Goal: Task Accomplishment & Management: Manage account settings

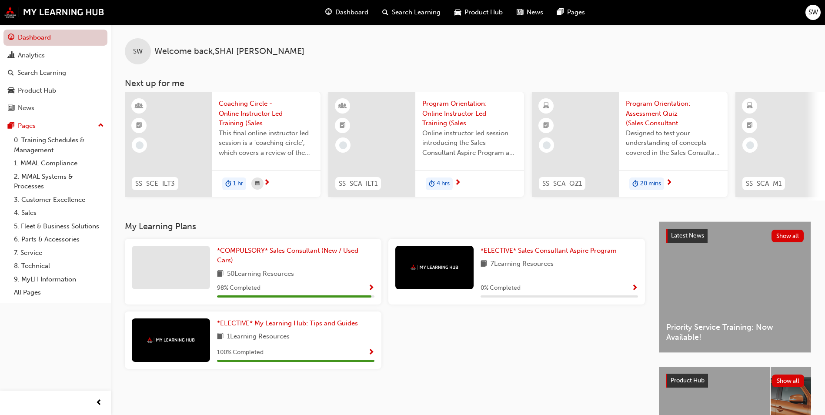
click at [62, 38] on link "Dashboard" at bounding box center [55, 38] width 104 height 16
click at [52, 55] on div "Analytics" at bounding box center [55, 55] width 95 height 11
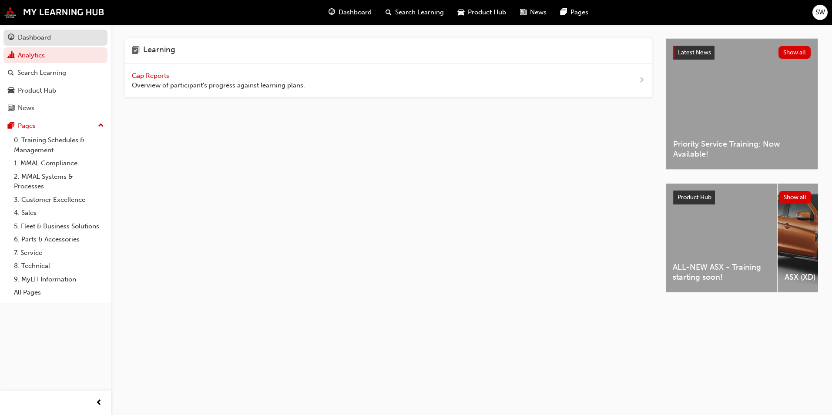
click at [50, 41] on div "Dashboard" at bounding box center [34, 38] width 33 height 10
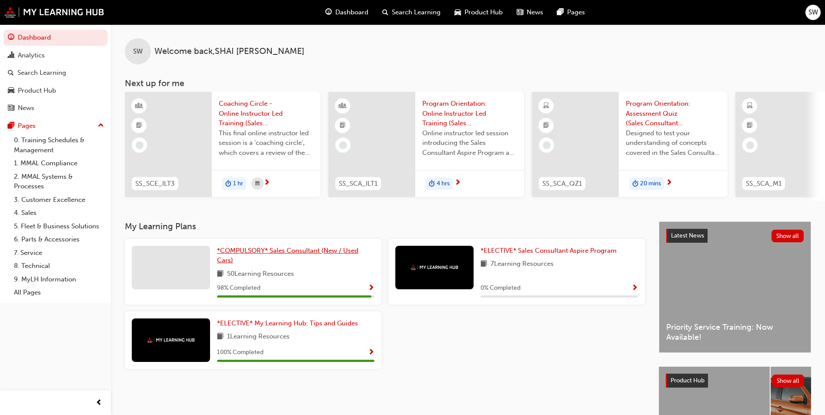
click at [266, 254] on span "*COMPULSORY* Sales Consultant (New / Used Cars)" at bounding box center [287, 256] width 141 height 18
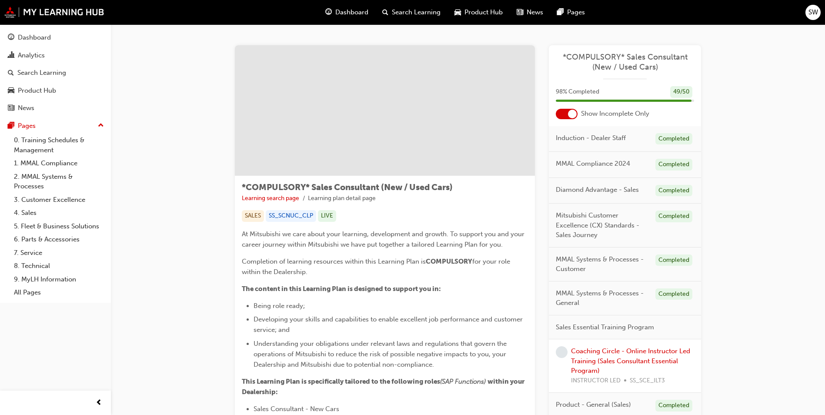
click at [813, 11] on span "SW" at bounding box center [814, 12] width 10 height 10
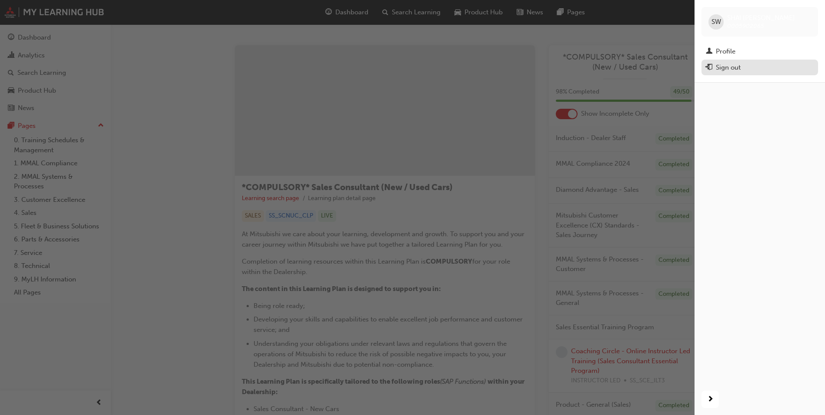
click at [763, 66] on div "Sign out" at bounding box center [760, 67] width 108 height 11
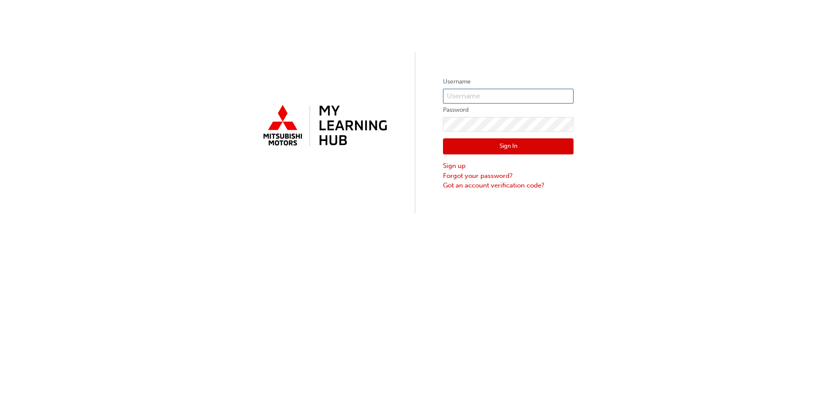
click at [500, 91] on input "text" at bounding box center [508, 96] width 130 height 15
type input "0005965990"
click button "Sign In" at bounding box center [508, 146] width 130 height 17
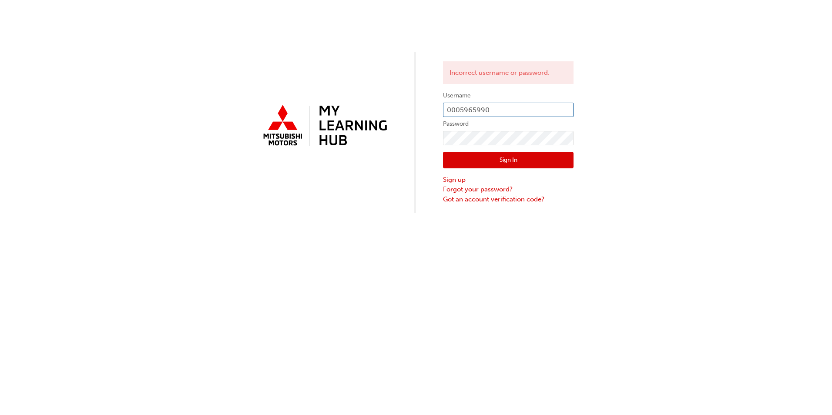
click at [461, 110] on input "0005965990" at bounding box center [508, 110] width 130 height 15
type input "5965990"
click button "Sign In" at bounding box center [508, 160] width 130 height 17
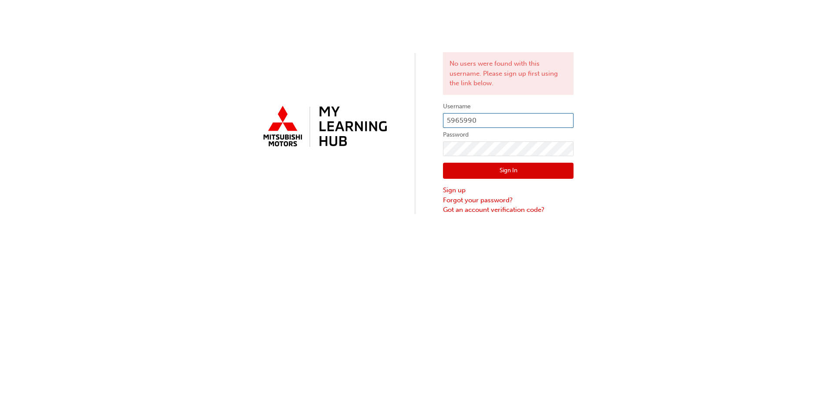
click at [509, 113] on input "5965990" at bounding box center [508, 120] width 130 height 15
drag, startPoint x: 509, startPoint y: 118, endPoint x: 419, endPoint y: 105, distance: 90.6
click at [421, 105] on div "No users were found with this username. Please sign up first using the link bel…" at bounding box center [416, 107] width 832 height 215
type input "fleet@bgomits.com.au"
click button "Sign In" at bounding box center [508, 171] width 130 height 17
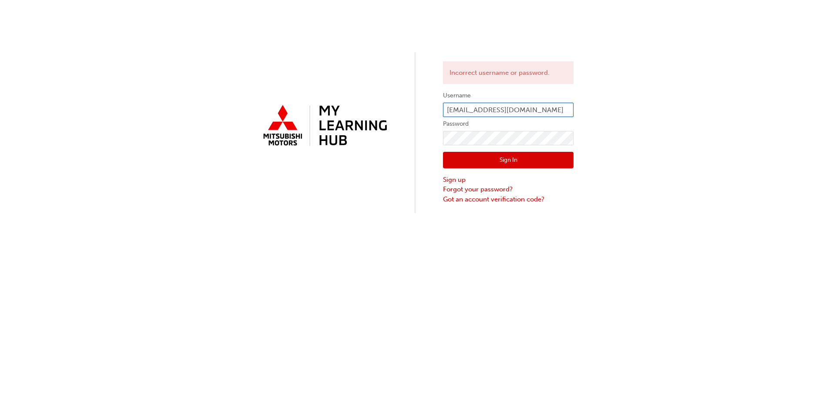
drag, startPoint x: 540, startPoint y: 105, endPoint x: 432, endPoint y: 105, distance: 108.3
click at [432, 105] on div "Incorrect username or password. Username fleet@bgomits.com.au Password Sign In …" at bounding box center [416, 106] width 832 height 213
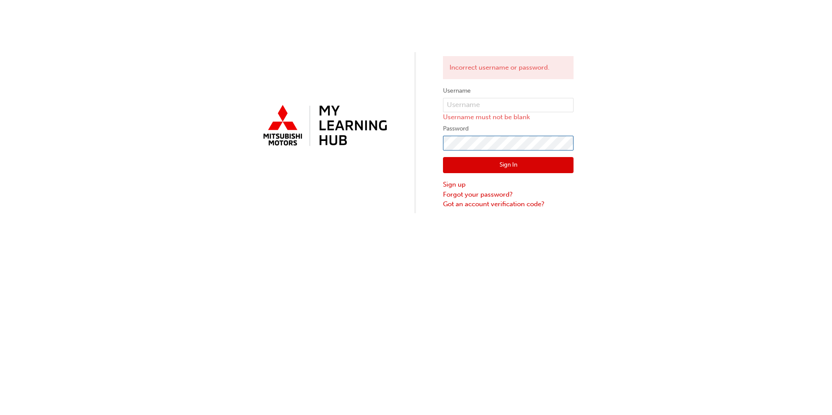
click at [436, 145] on div "Incorrect username or password. Username Username must not be blank Password Si…" at bounding box center [416, 106] width 832 height 213
click at [496, 105] on input "text" at bounding box center [508, 105] width 130 height 15
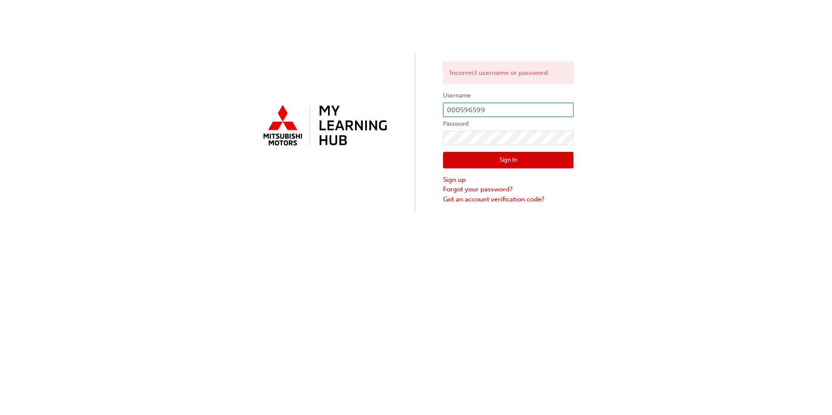
type input "0005965990"
click button "Sign In" at bounding box center [508, 160] width 130 height 17
click at [517, 109] on input "0005965990" at bounding box center [508, 110] width 130 height 15
type input "0"
type input "0005965990"
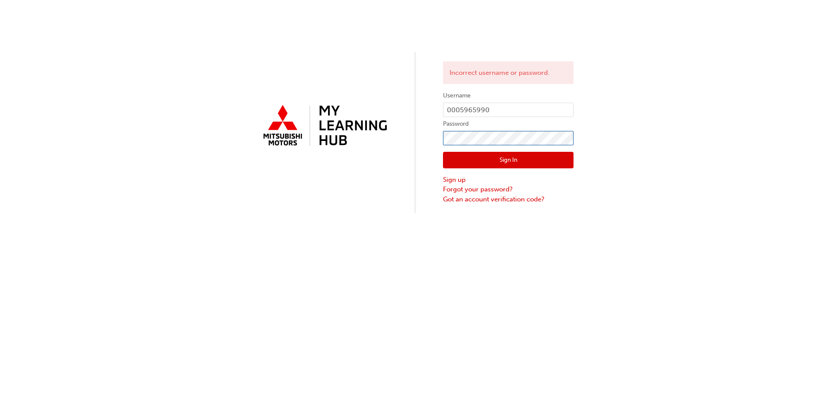
click button "Sign In" at bounding box center [508, 160] width 130 height 17
